Goal: Task Accomplishment & Management: Complete application form

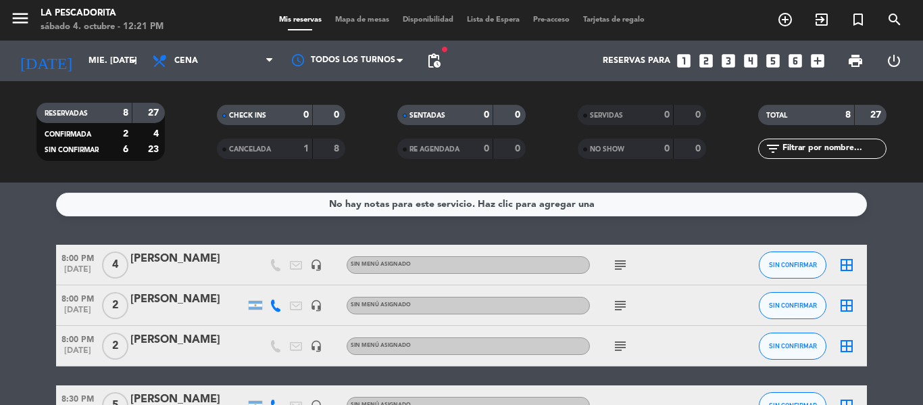
click at [796, 58] on icon "looks_6" at bounding box center [796, 61] width 18 height 18
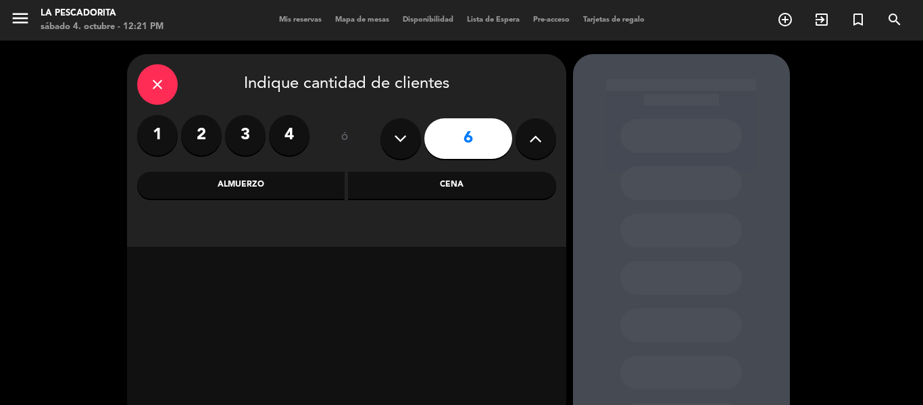
click at [384, 180] on div "Cena" at bounding box center [452, 185] width 208 height 27
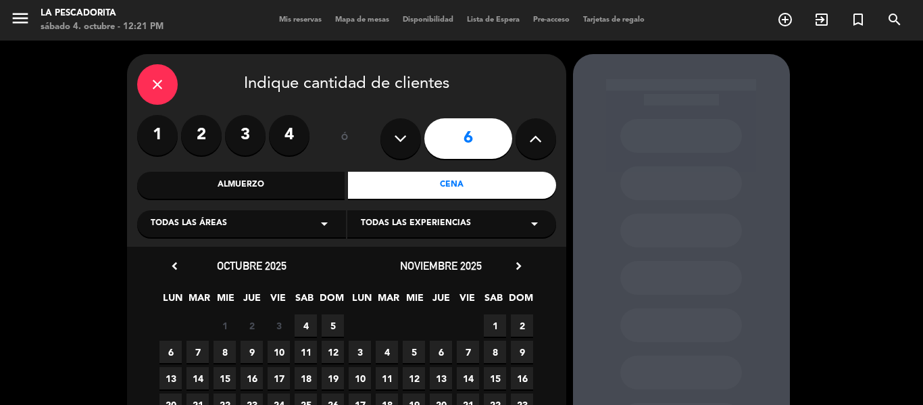
click at [247, 354] on span "9" at bounding box center [252, 352] width 22 height 22
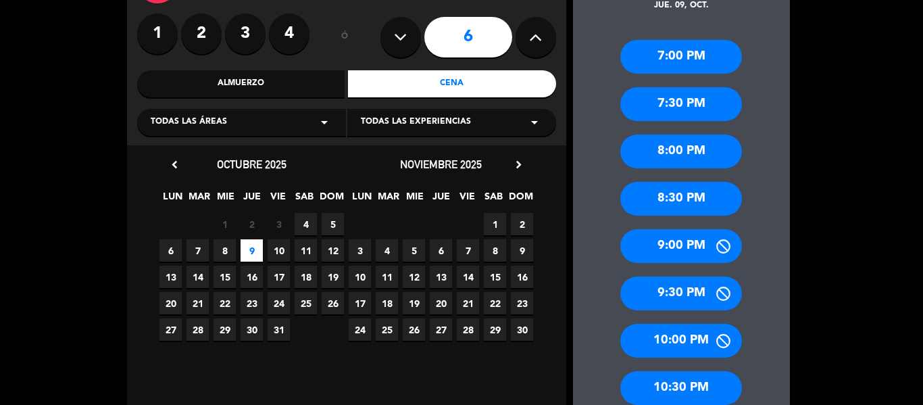
scroll to position [122, 0]
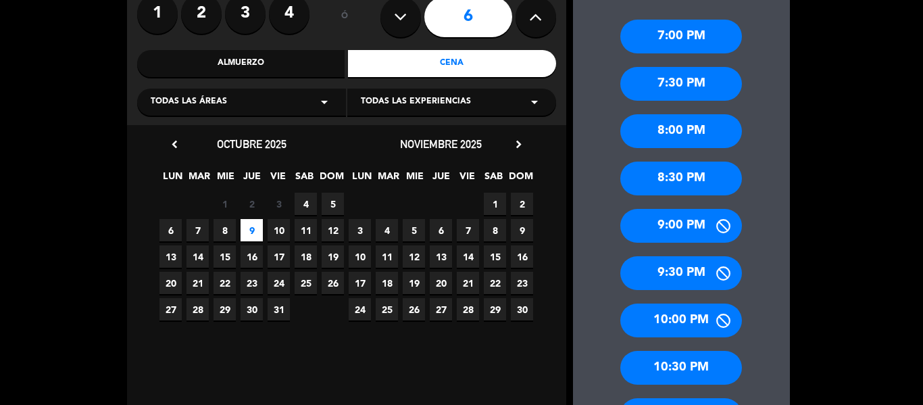
click at [666, 320] on div "10:00 PM" at bounding box center [681, 320] width 122 height 34
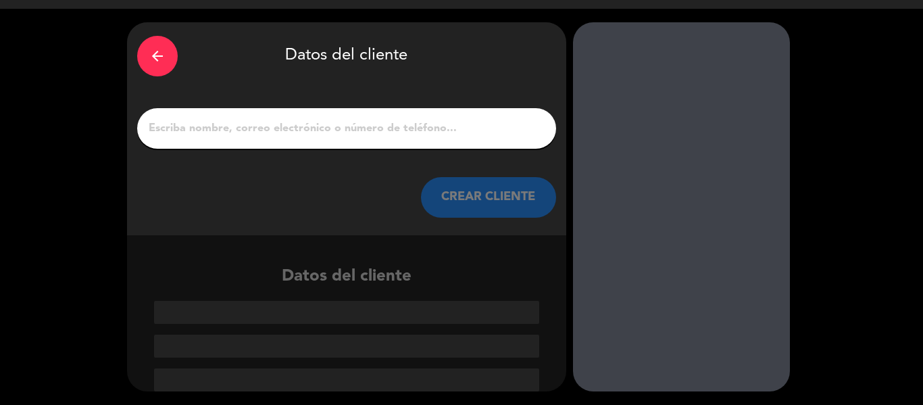
click at [279, 133] on input "1" at bounding box center [346, 128] width 399 height 19
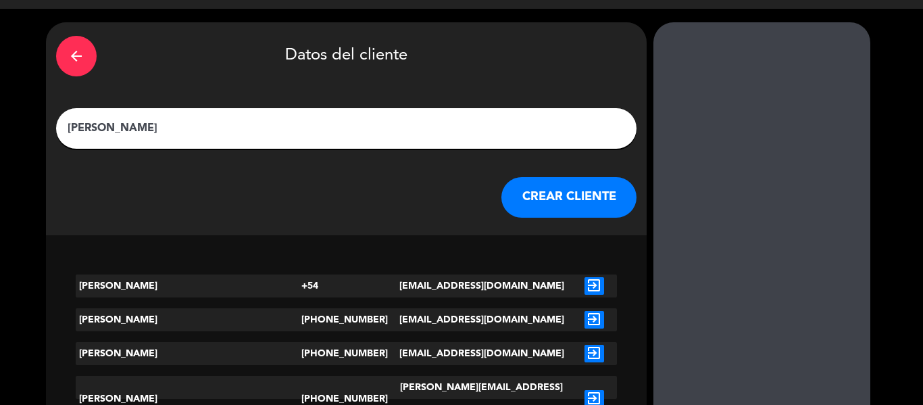
type input "[PERSON_NAME]"
click at [502, 199] on button "CREAR CLIENTE" at bounding box center [569, 197] width 135 height 41
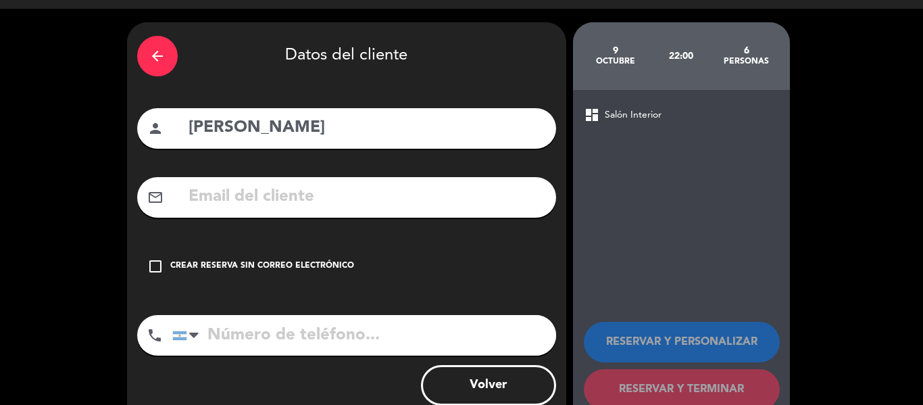
click at [151, 268] on icon "check_box_outline_blank" at bounding box center [155, 266] width 16 height 16
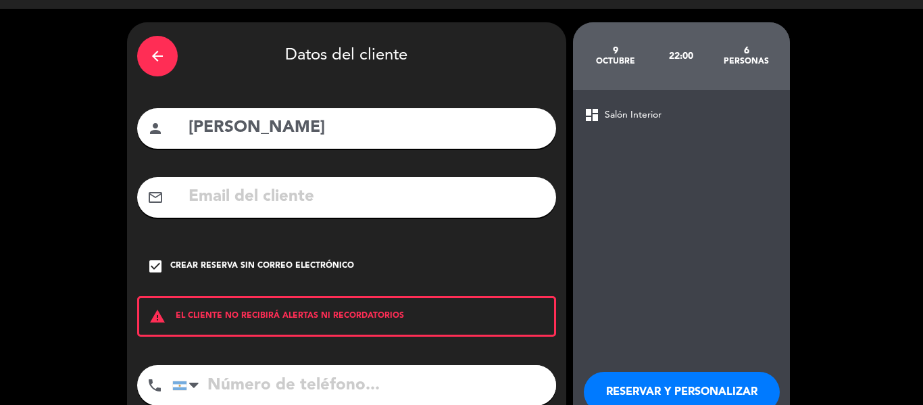
click at [383, 382] on input "tel" at bounding box center [364, 385] width 384 height 41
type input "1126507814"
drag, startPoint x: 659, startPoint y: 388, endPoint x: 659, endPoint y: 376, distance: 11.5
click at [660, 387] on button "RESERVAR Y PERSONALIZAR" at bounding box center [682, 392] width 196 height 41
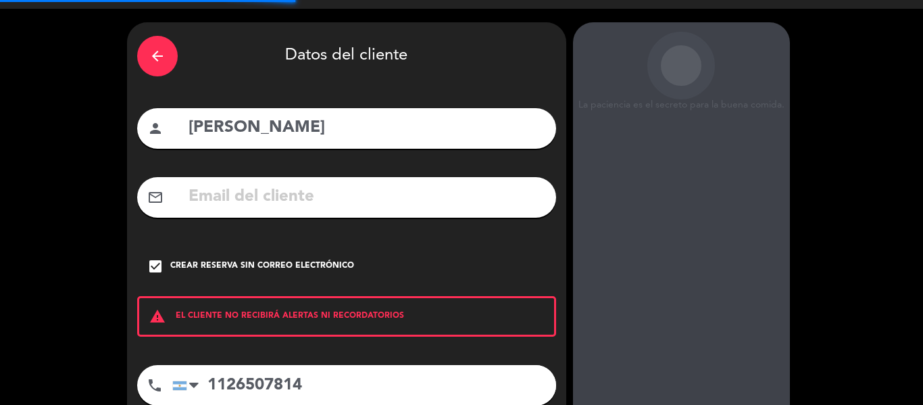
scroll to position [54, 0]
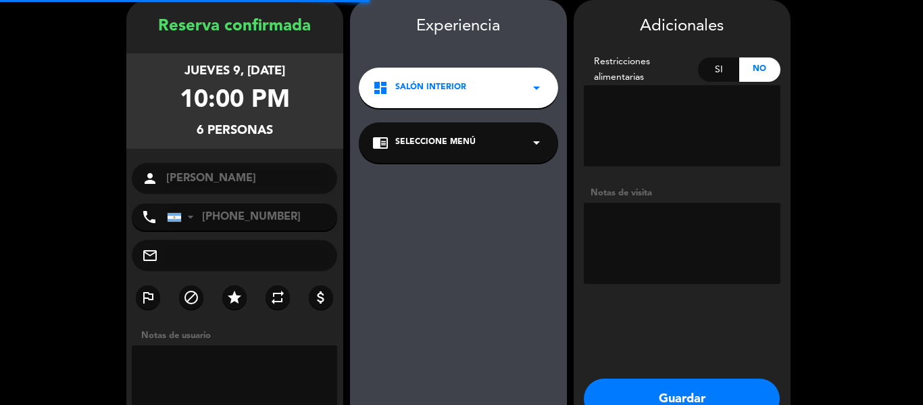
click at [659, 217] on textarea at bounding box center [682, 243] width 197 height 81
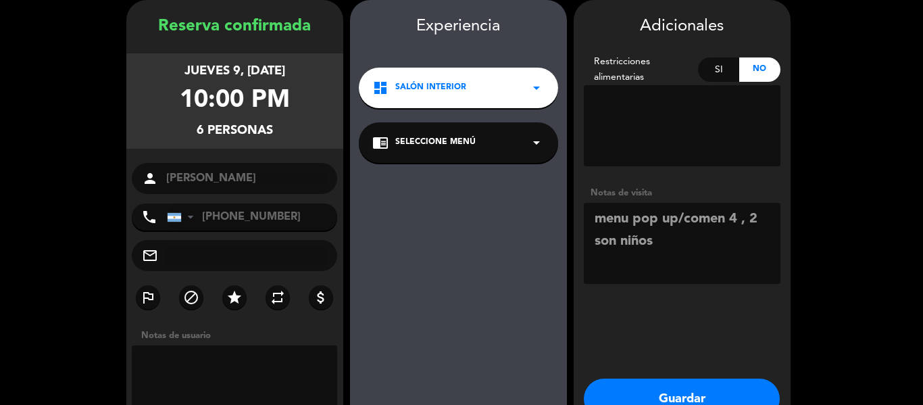
type textarea "menu pop up/comen 4 , 2 son niños"
click at [682, 388] on button "Guardar" at bounding box center [682, 399] width 196 height 41
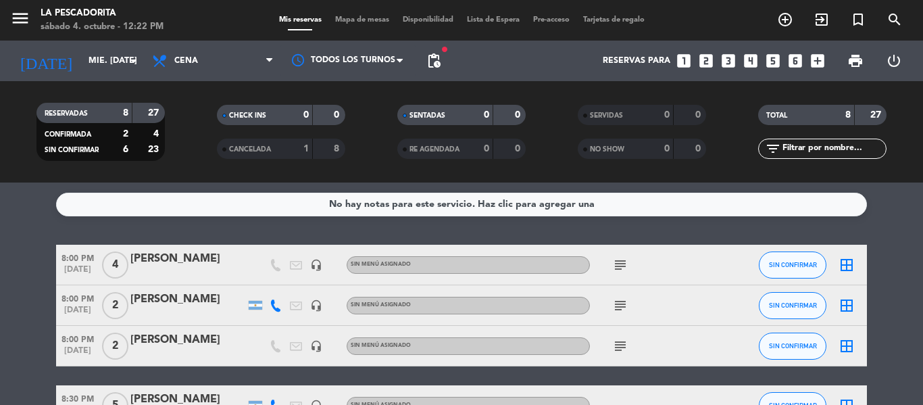
scroll to position [68, 0]
